Goal: Task Accomplishment & Management: Complete application form

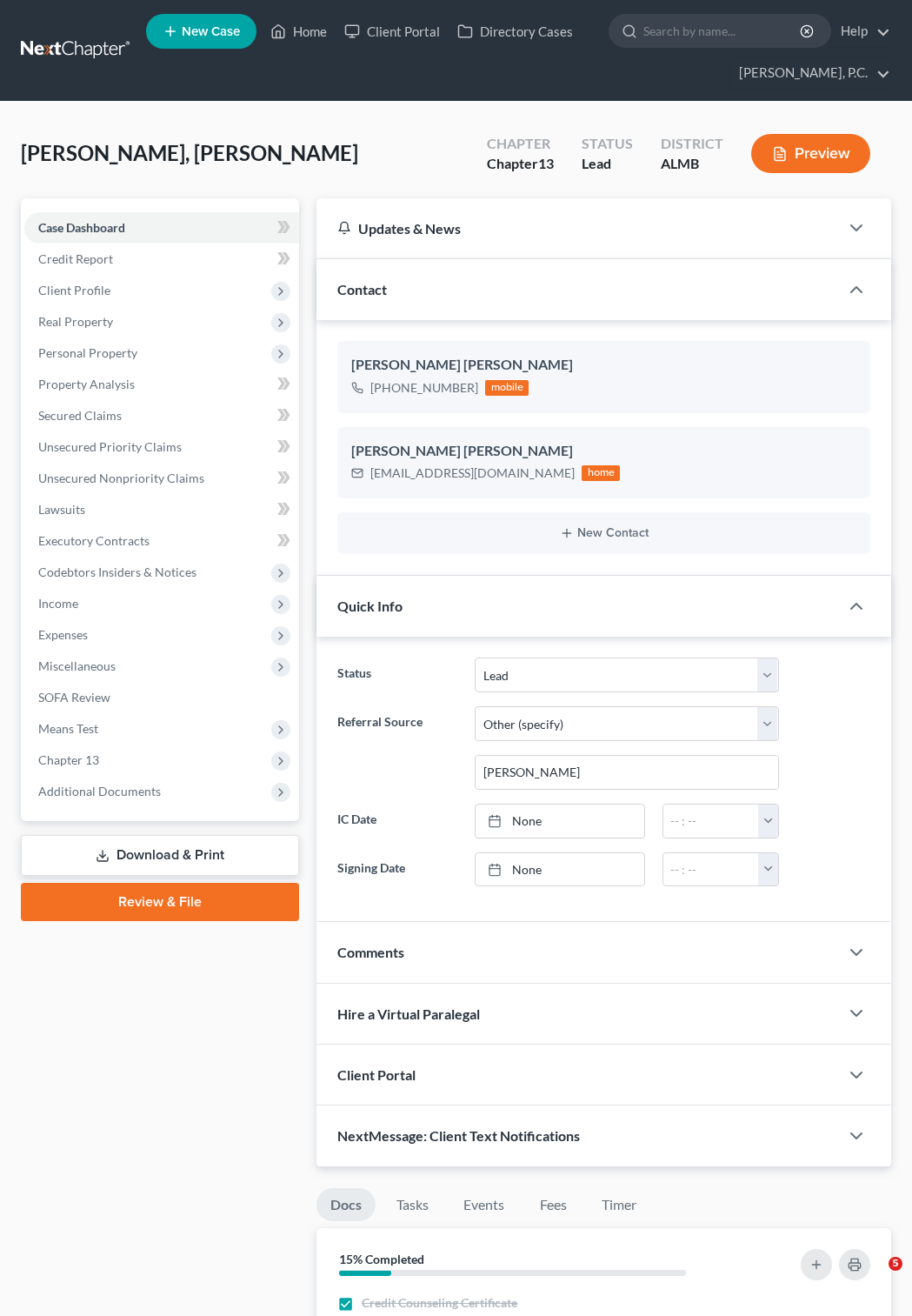
select select "10"
select select "6"
click at [83, 38] on link at bounding box center [77, 51] width 112 height 31
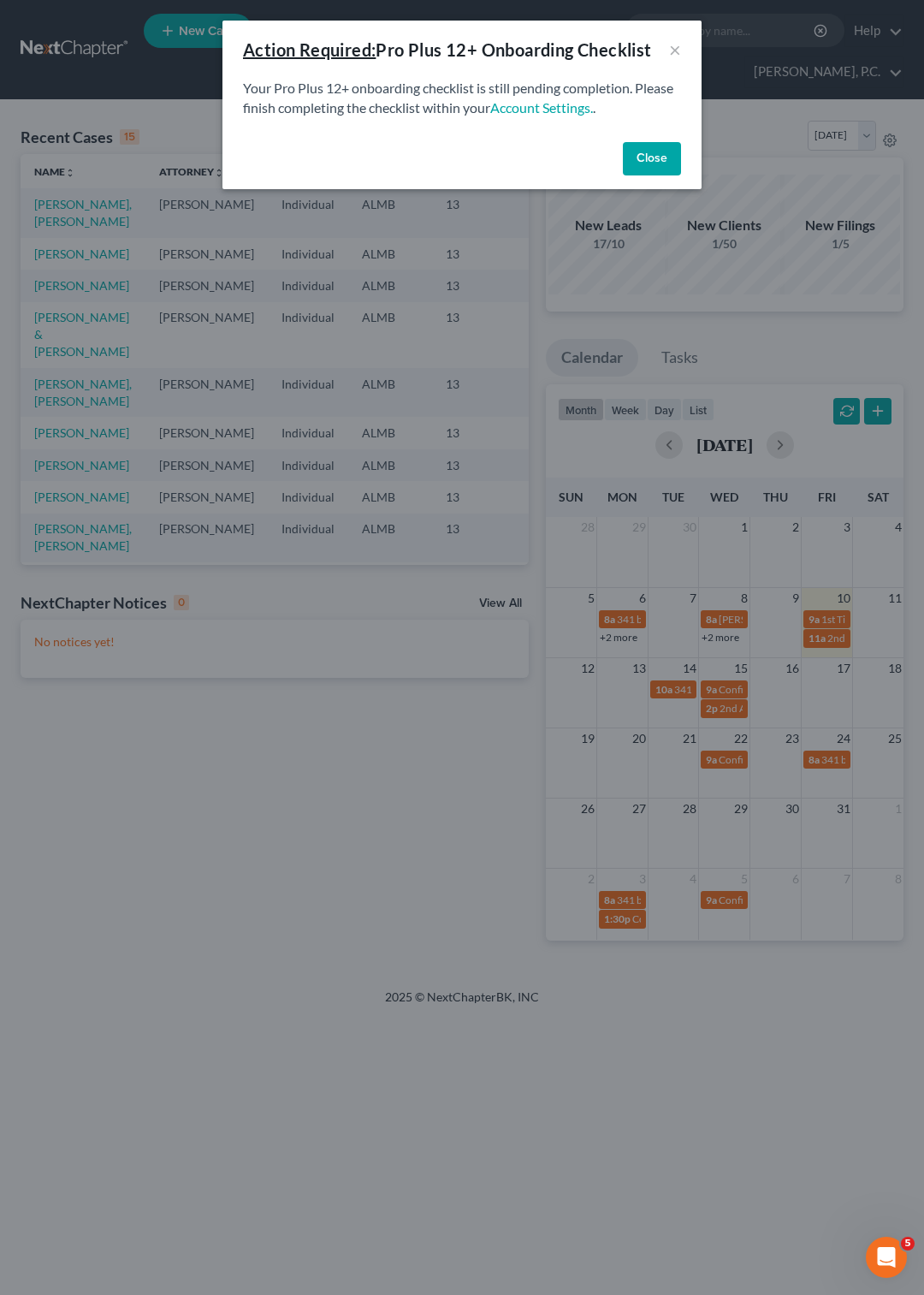
click at [654, 163] on button "Close" at bounding box center [652, 159] width 58 height 35
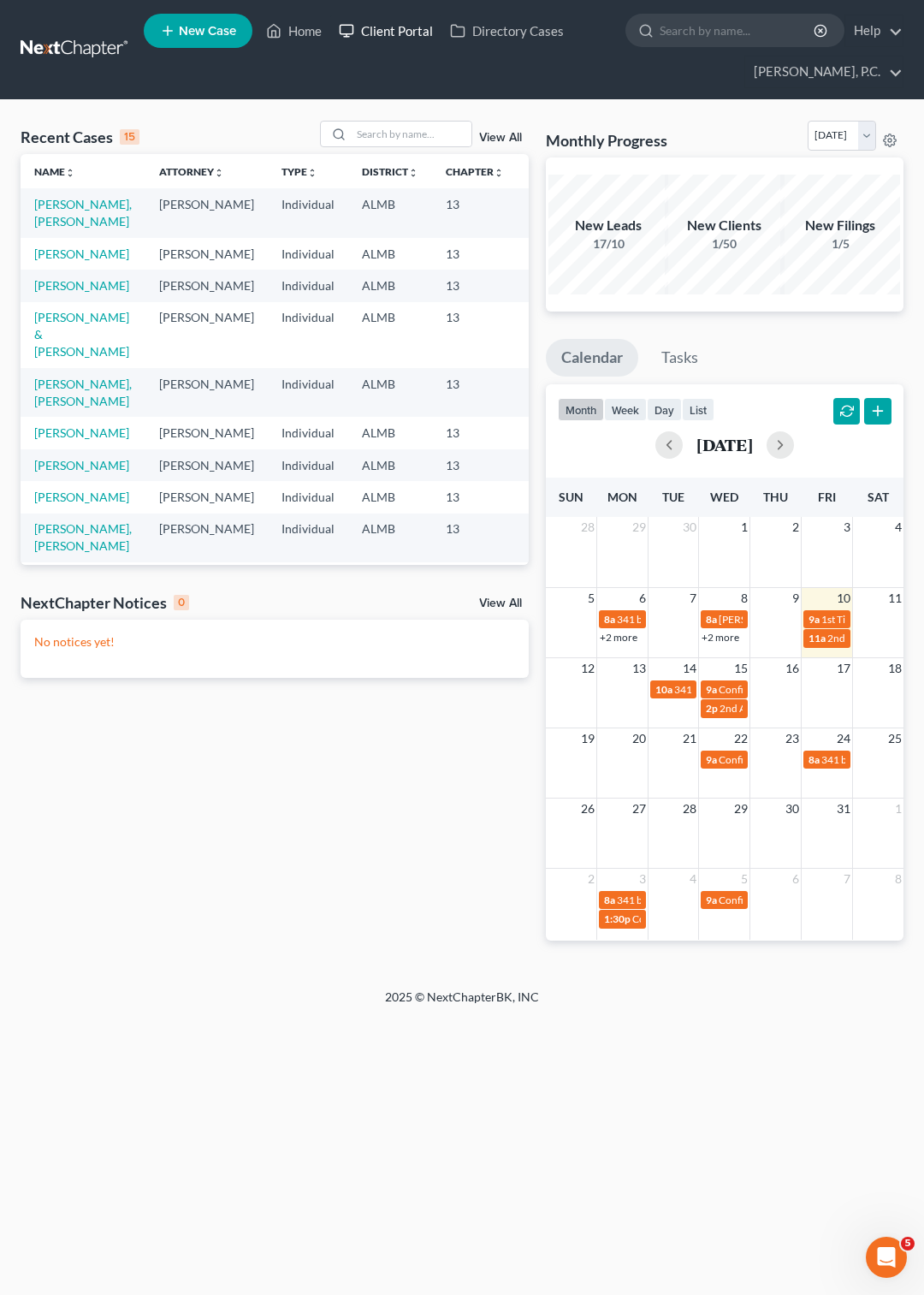
click at [363, 21] on link "Client Portal" at bounding box center [386, 31] width 111 height 31
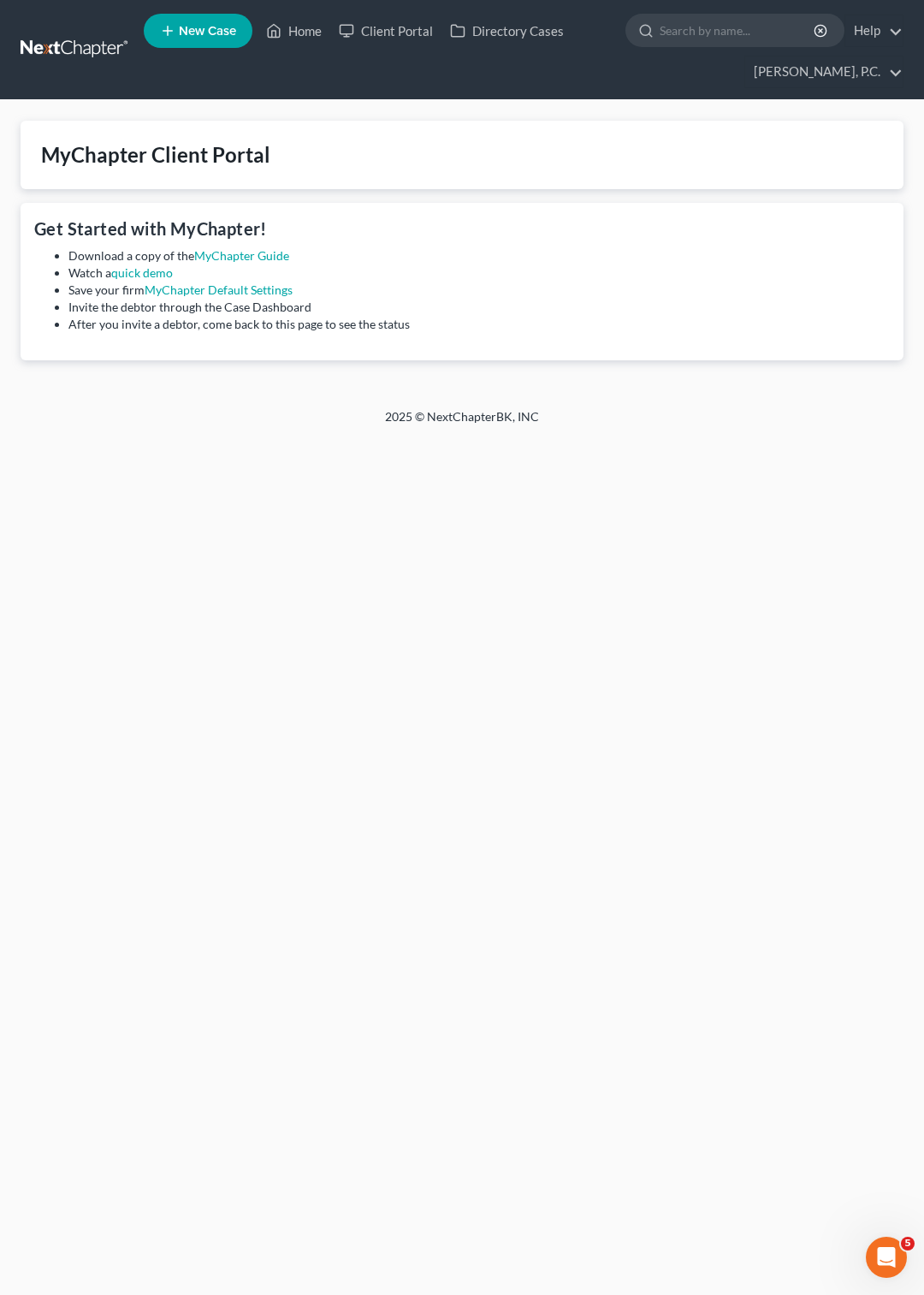
click at [81, 48] on link at bounding box center [75, 50] width 110 height 31
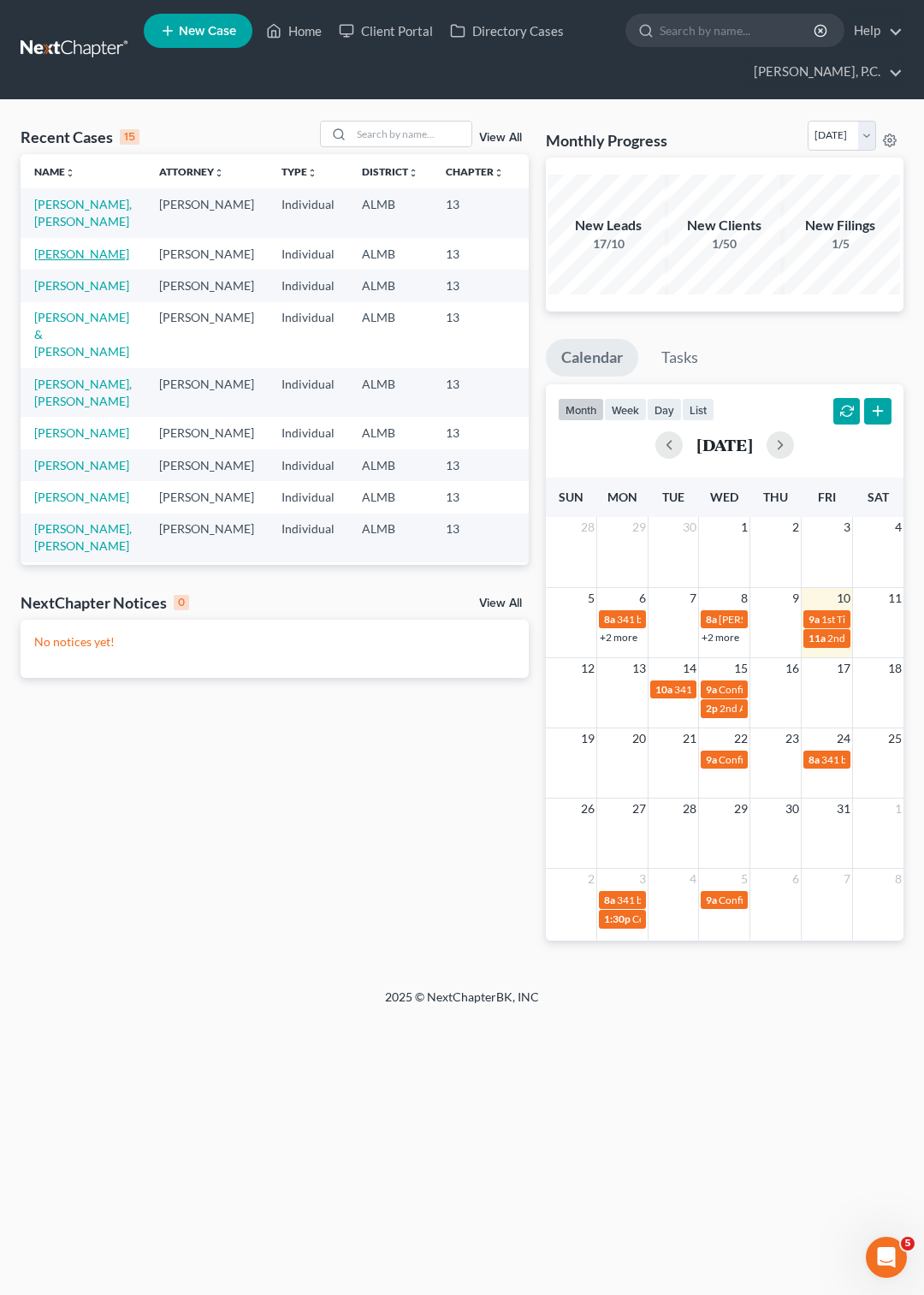
click at [51, 261] on link "[PERSON_NAME]" at bounding box center [82, 254] width 95 height 15
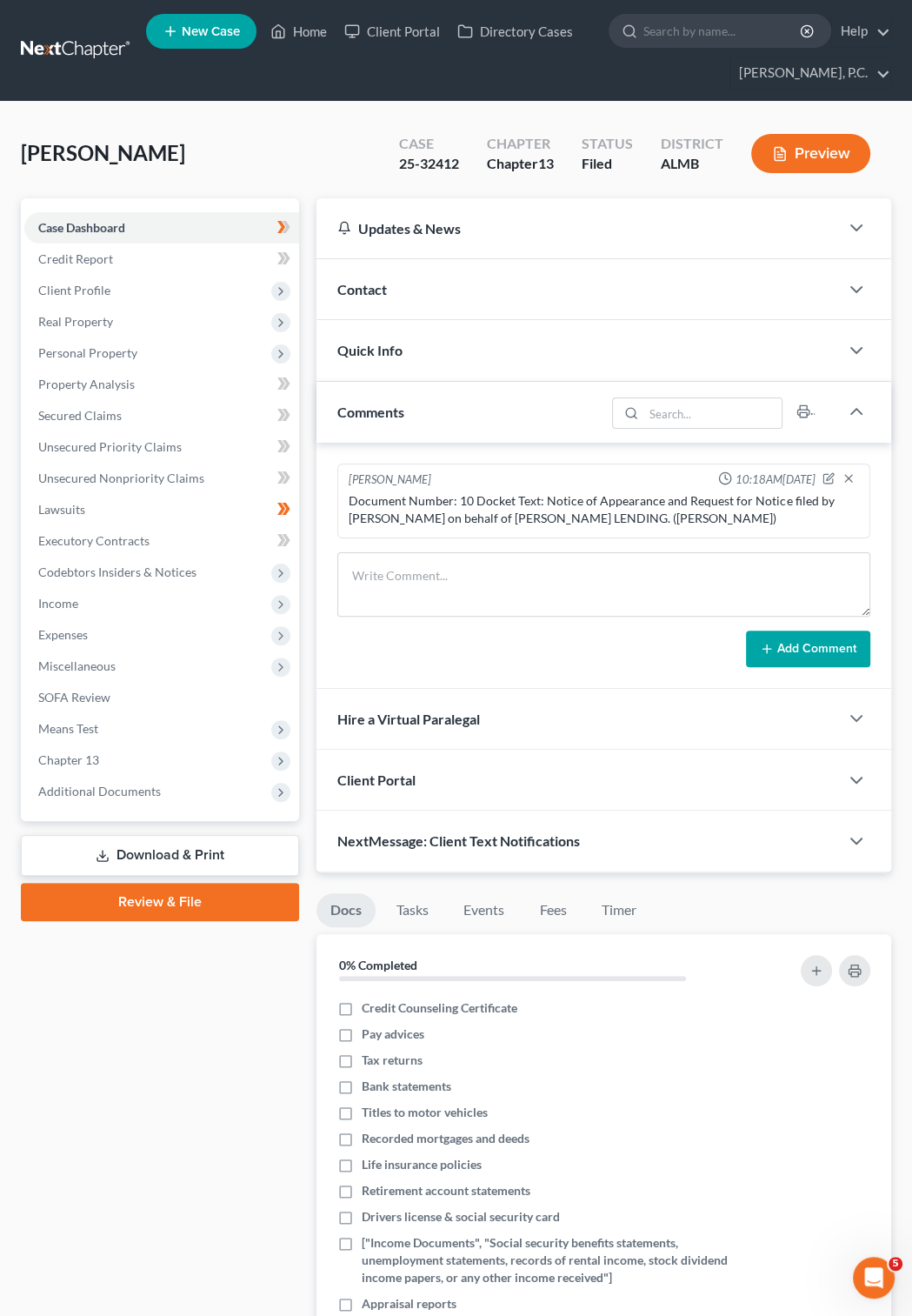
click at [82, 53] on link at bounding box center [77, 51] width 112 height 31
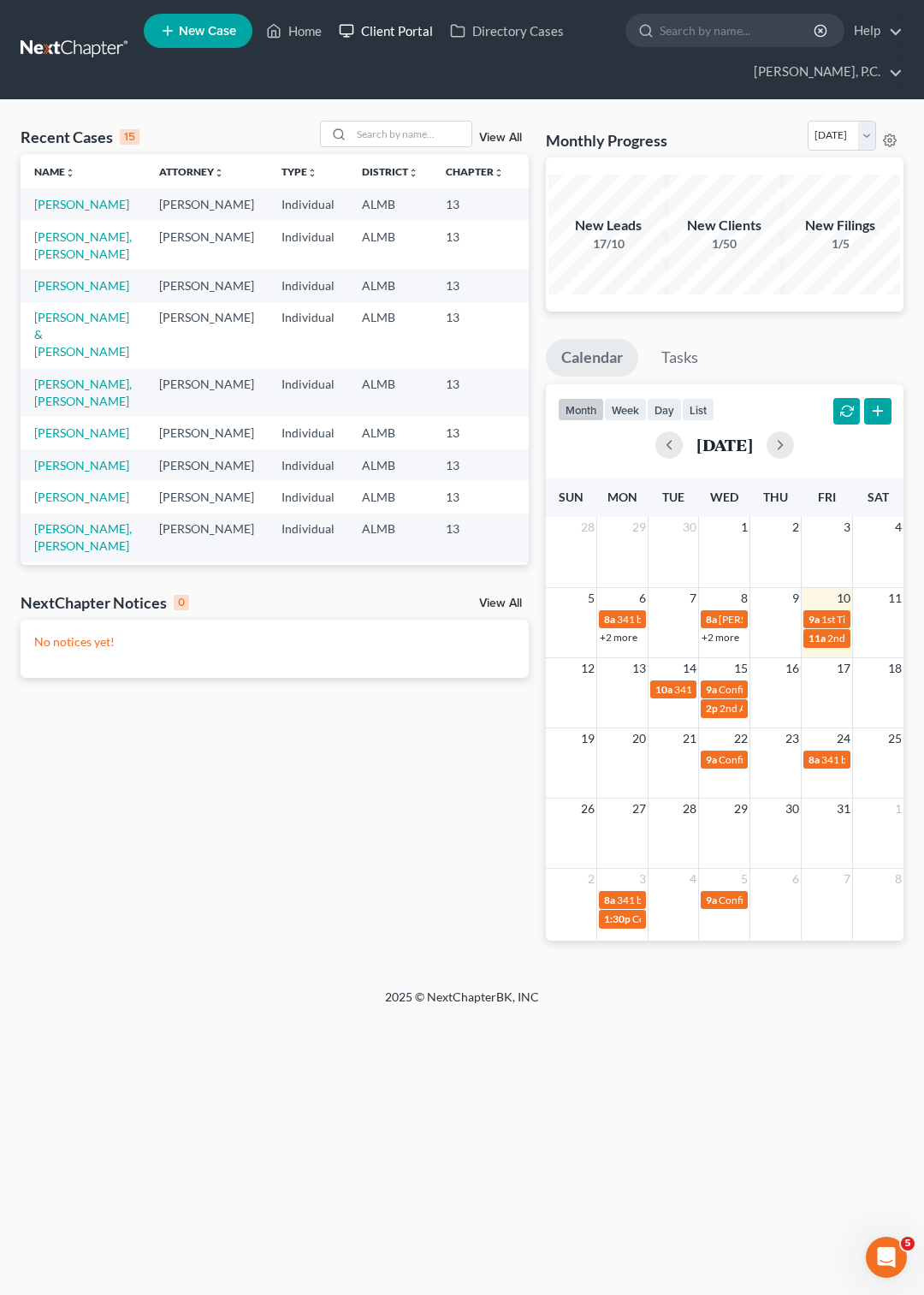
click at [385, 32] on link "Client Portal" at bounding box center [386, 31] width 111 height 31
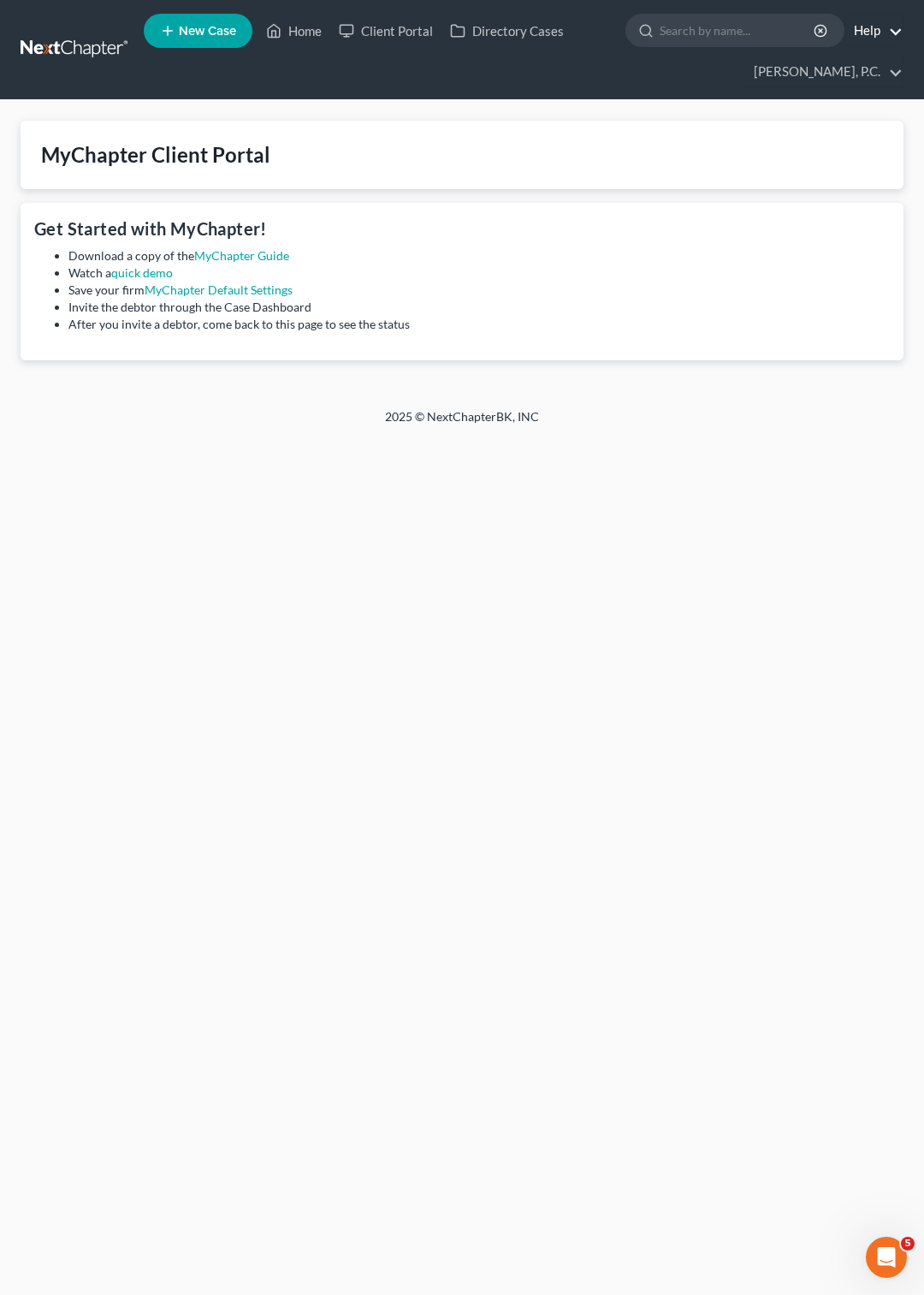
click at [866, 37] on link "Help" at bounding box center [874, 31] width 57 height 31
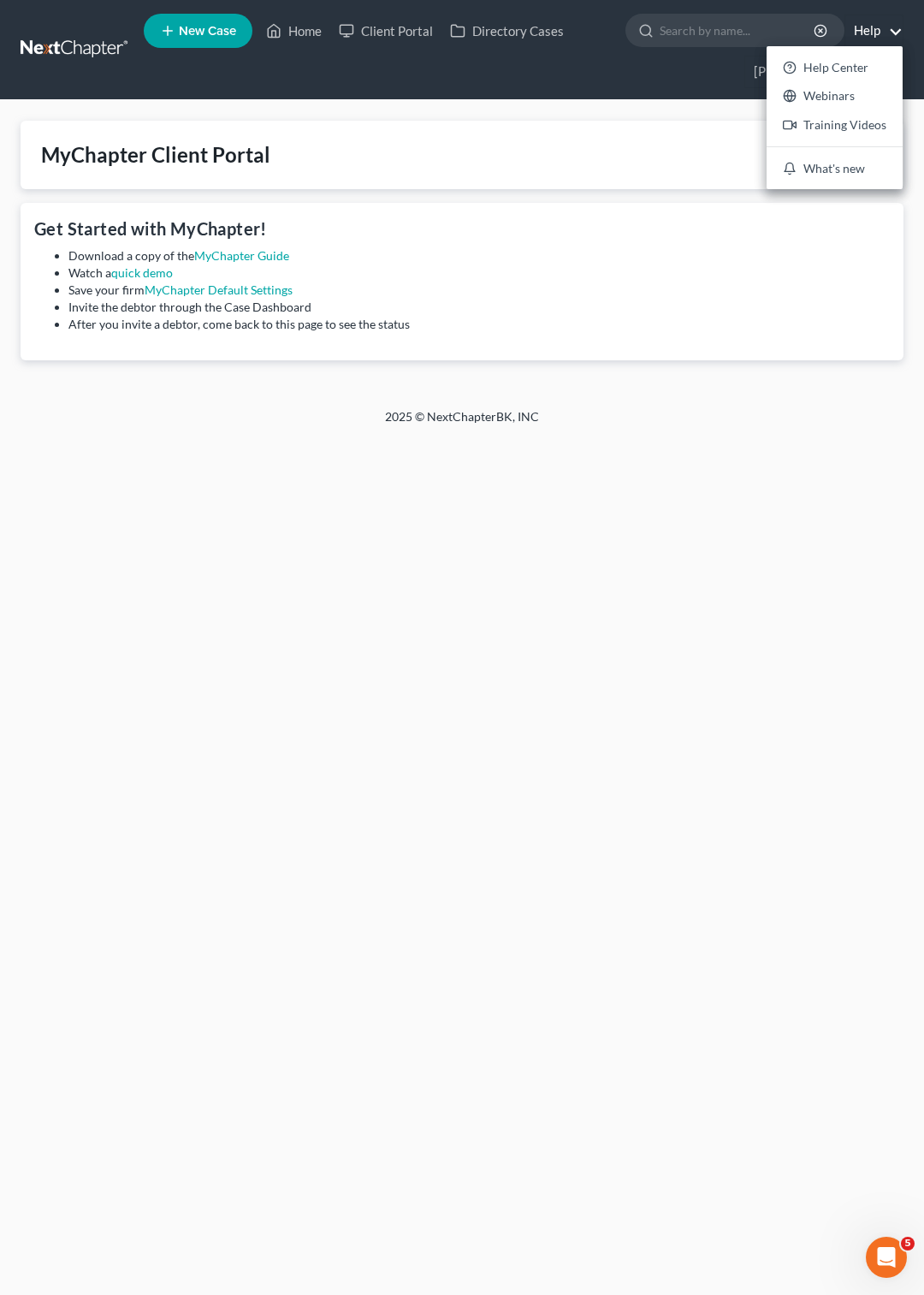
click at [864, 545] on div "Home New Case Client Portal Directory Cases Earl Gillian, Jr., P.C. egillian@be…" at bounding box center [462, 647] width 924 height 1295
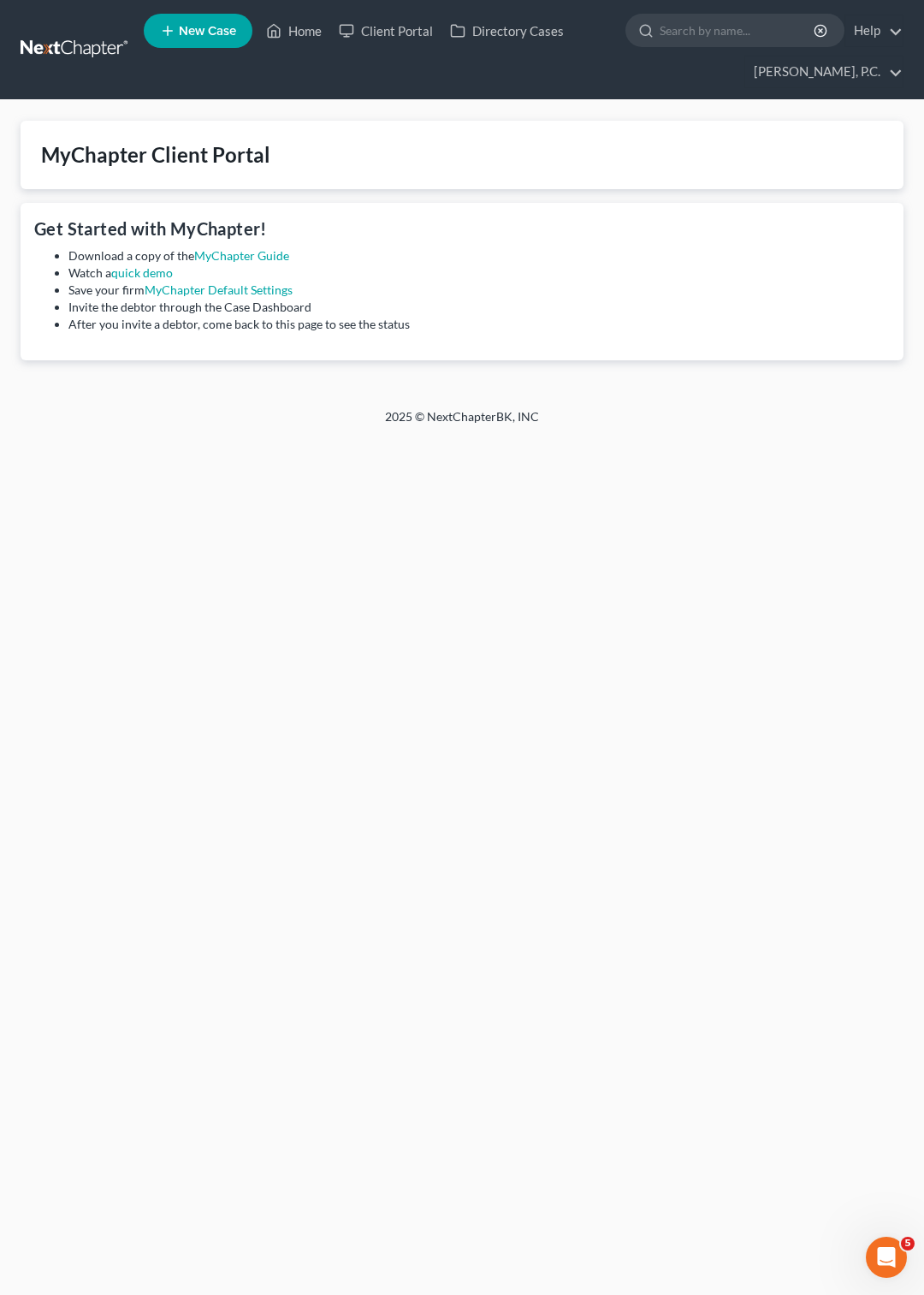
click at [77, 45] on link at bounding box center [75, 50] width 110 height 31
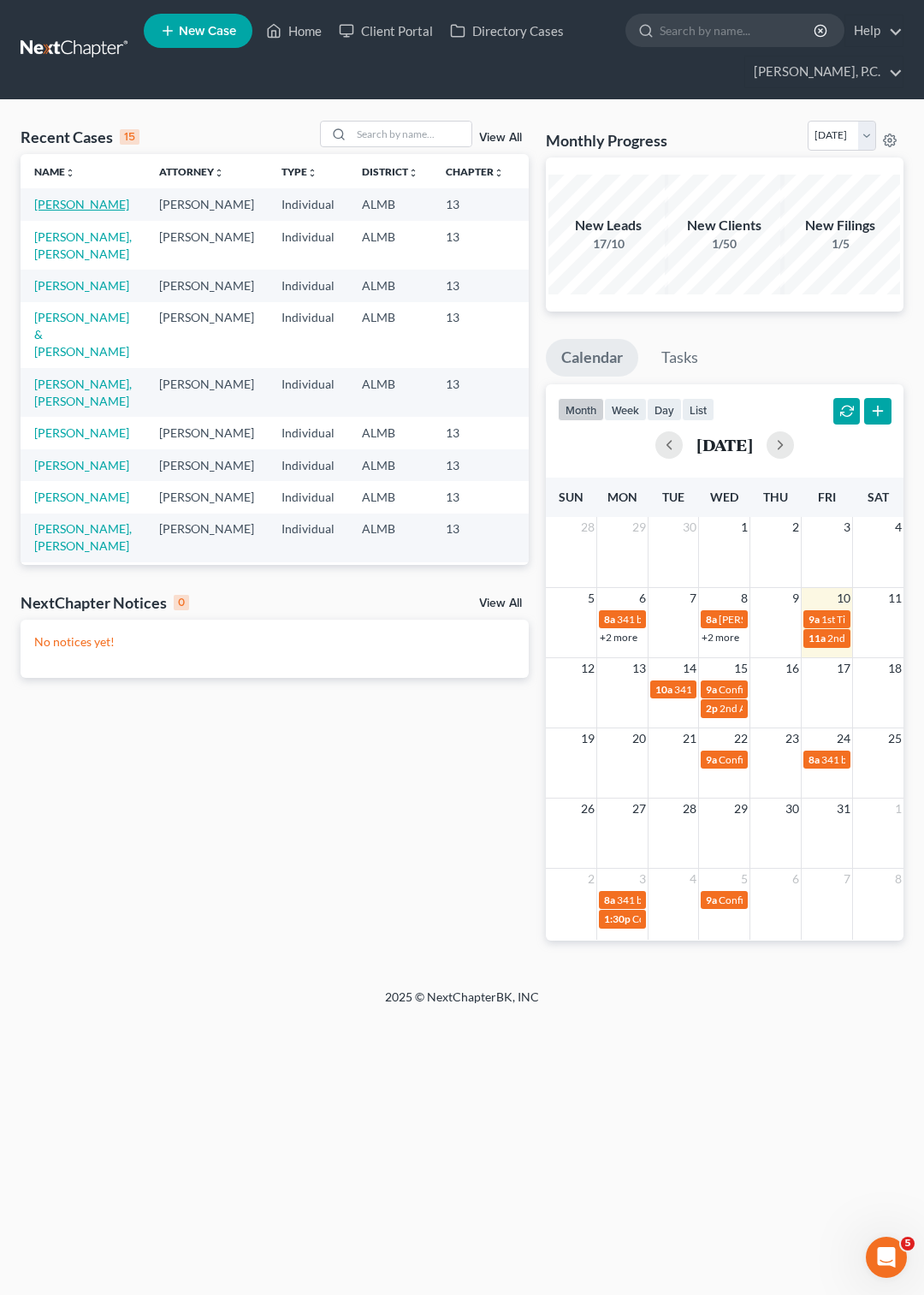
click at [60, 207] on link "[PERSON_NAME]" at bounding box center [82, 204] width 95 height 15
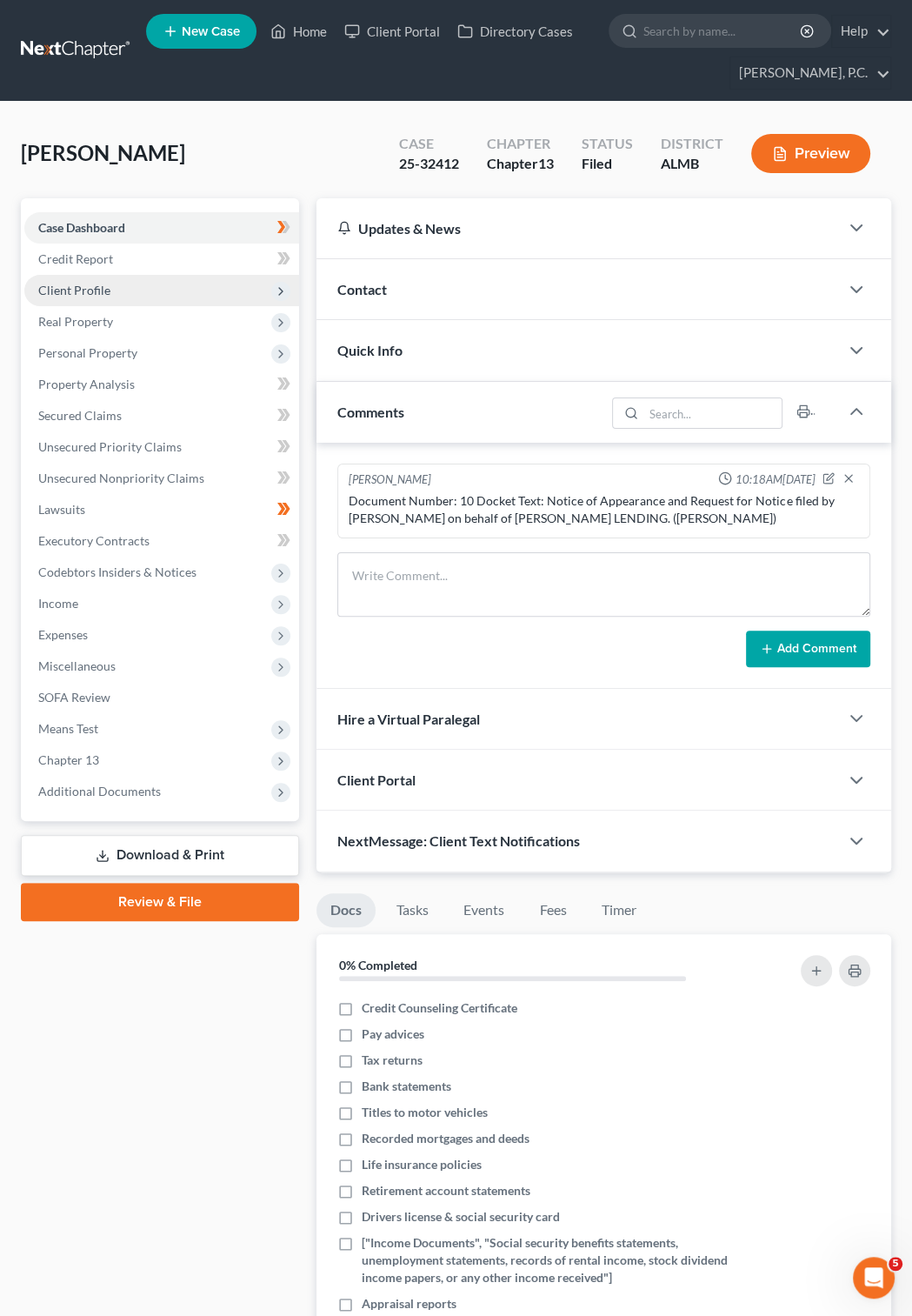
click at [90, 289] on span "Client Profile" at bounding box center [74, 290] width 72 height 15
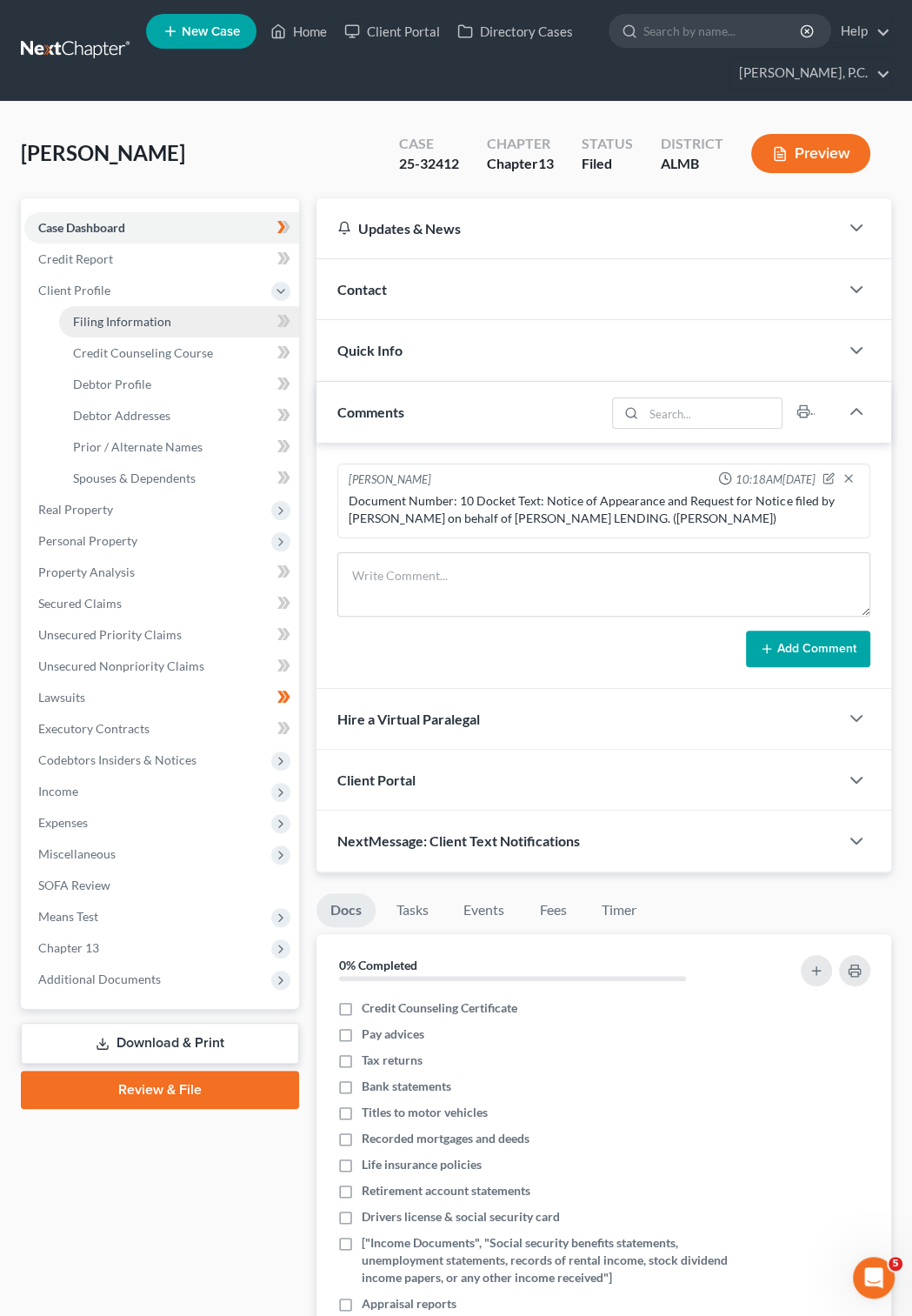
click at [147, 324] on span "Filing Information" at bounding box center [122, 321] width 98 height 15
select select "1"
select select "0"
select select "3"
select select "0"
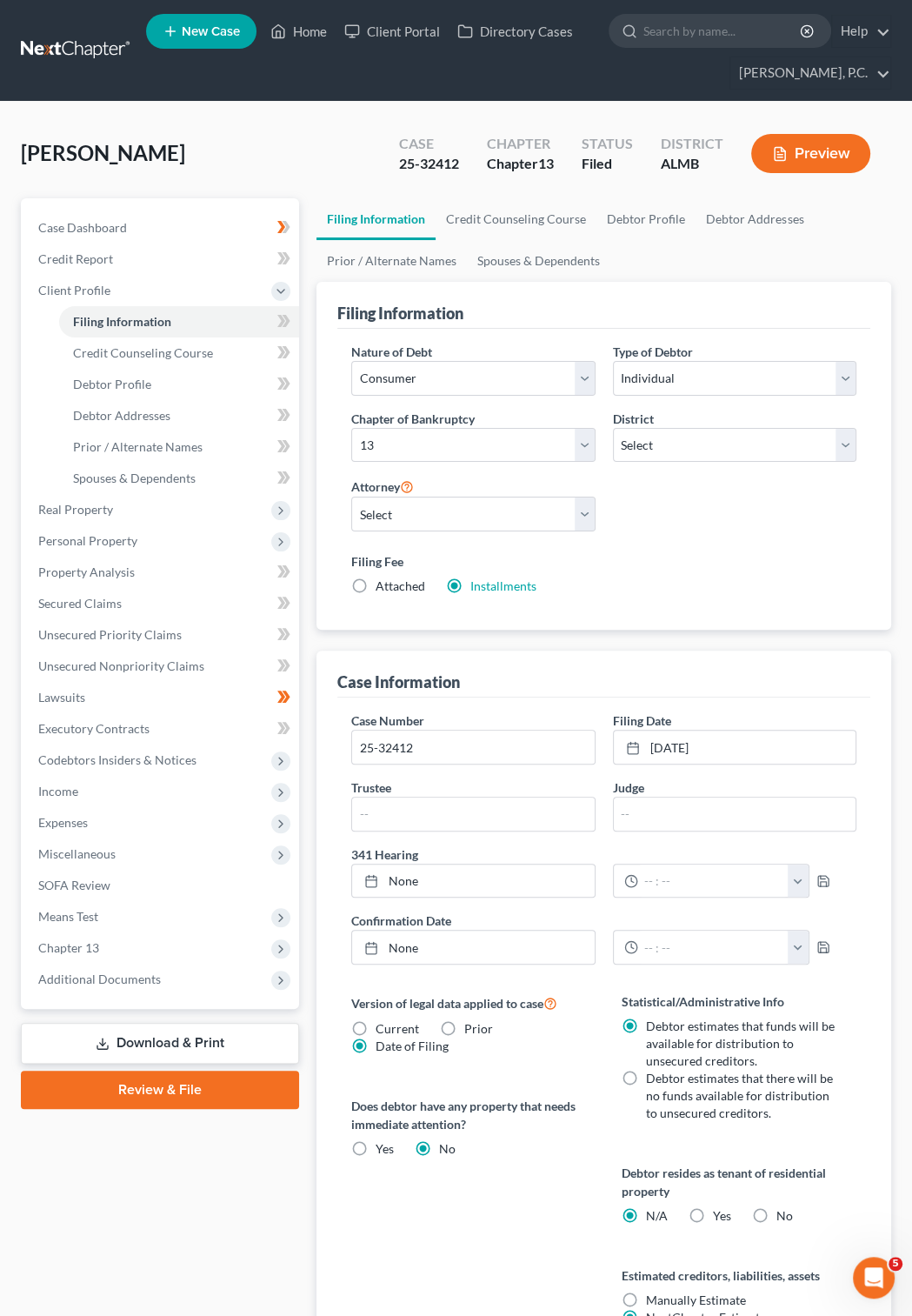
click at [118, 52] on link at bounding box center [77, 51] width 112 height 31
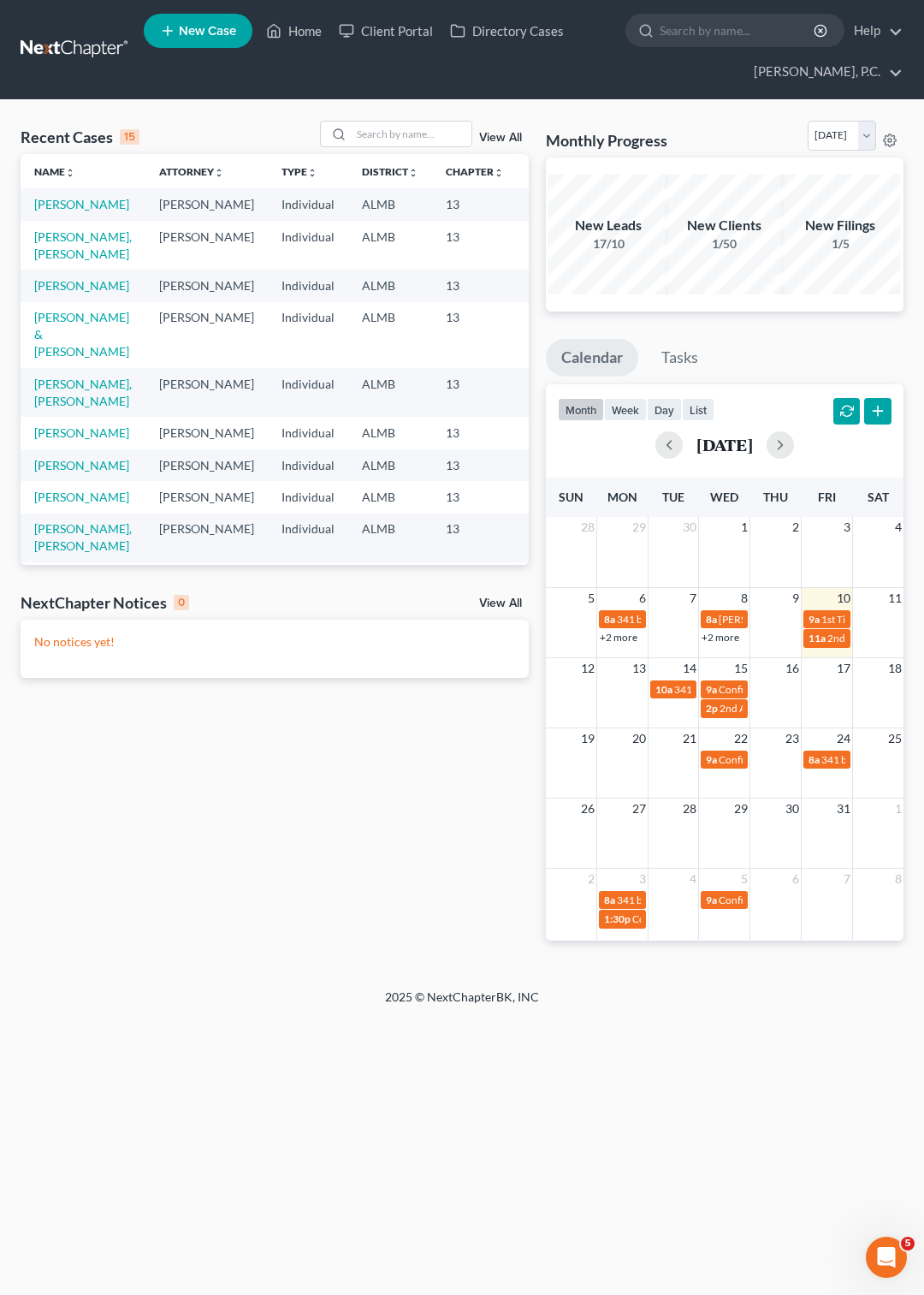
click at [57, 37] on link at bounding box center [75, 50] width 110 height 31
click at [672, 353] on link "Tasks" at bounding box center [680, 357] width 67 height 37
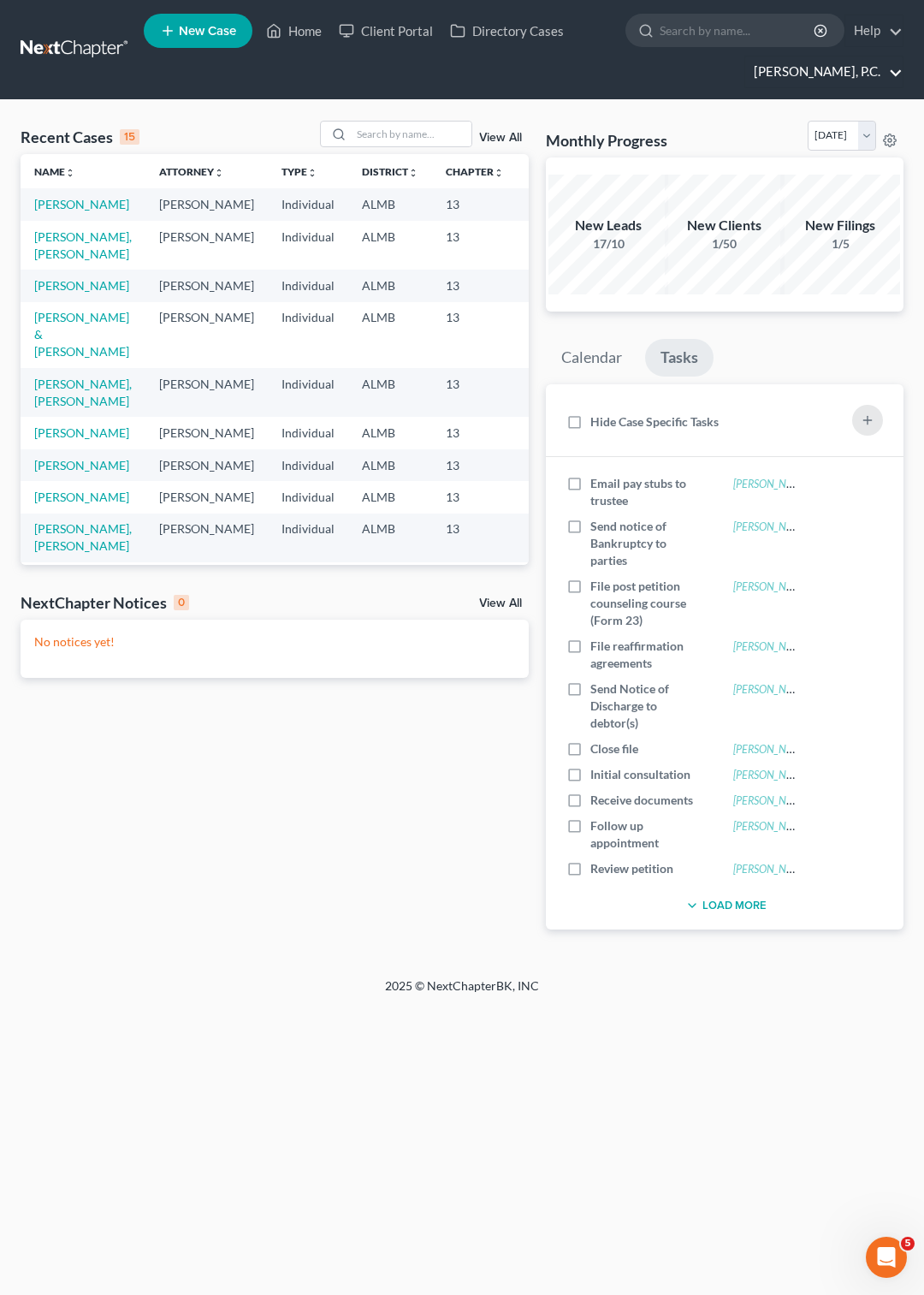
click at [898, 65] on link "[PERSON_NAME], P.C." at bounding box center [823, 72] width 157 height 31
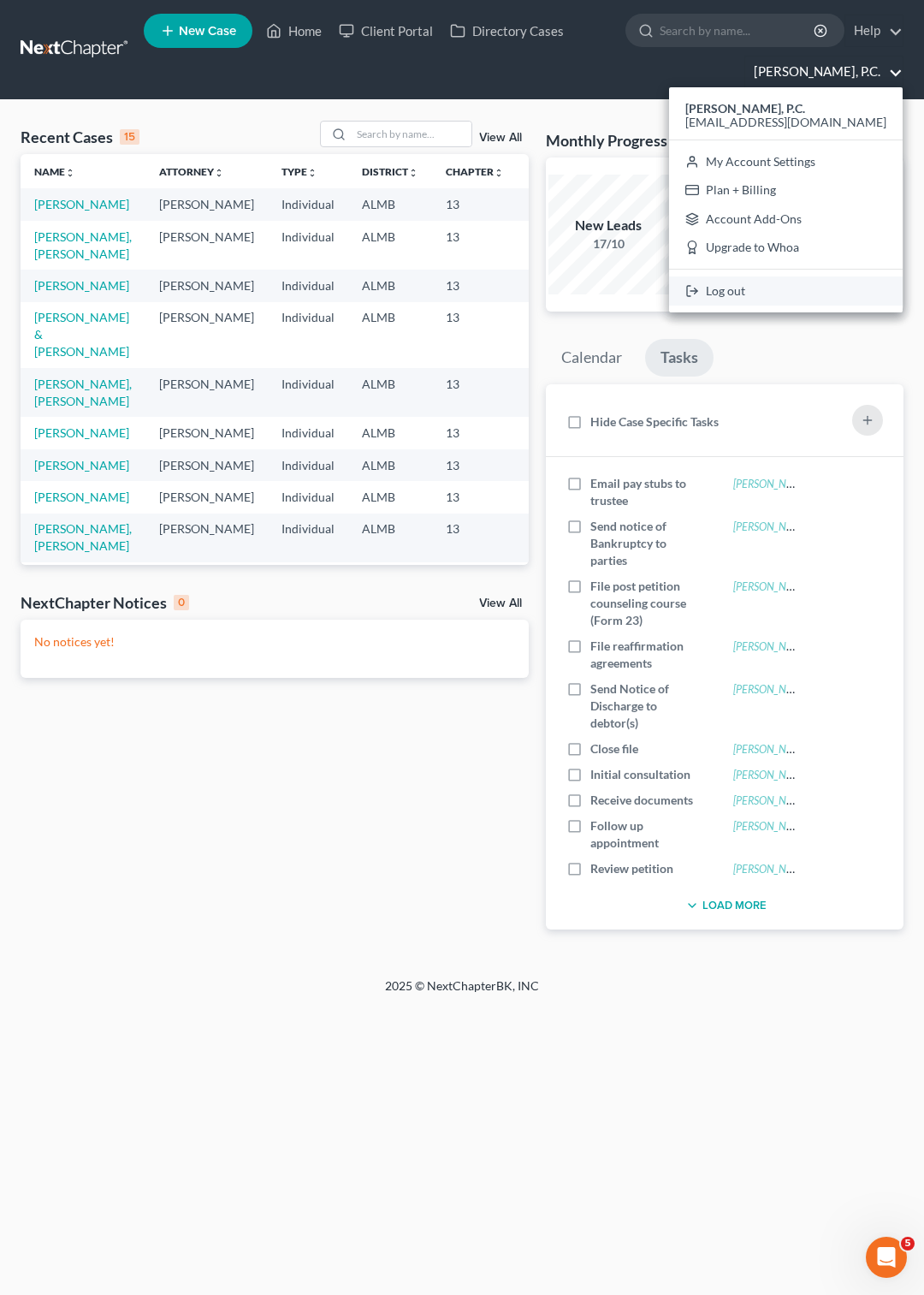
click at [792, 298] on link "Log out" at bounding box center [786, 291] width 233 height 29
